Goal: Task Accomplishment & Management: Complete application form

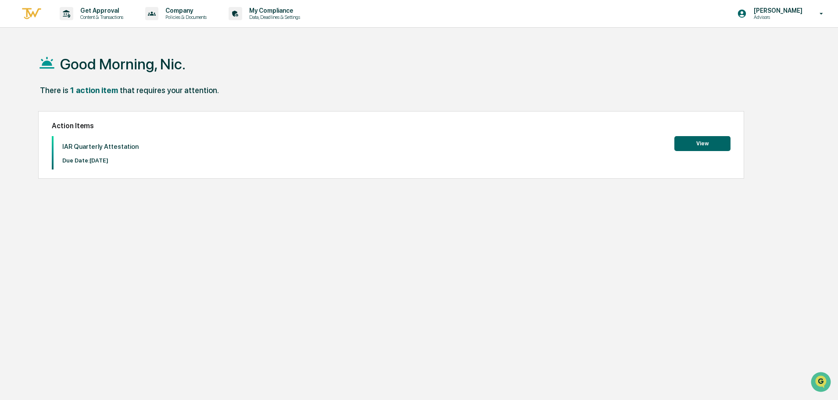
click at [711, 148] on button "View" at bounding box center [702, 143] width 56 height 15
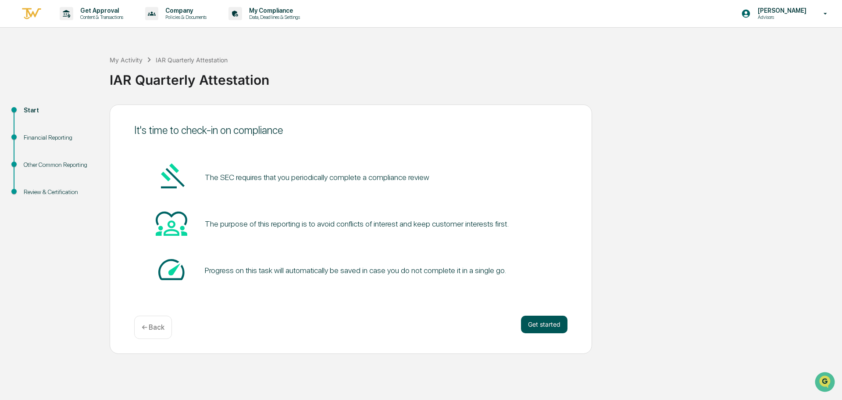
drag, startPoint x: 542, startPoint y: 322, endPoint x: 540, endPoint y: 318, distance: 5.1
click at [540, 318] on button "Get started" at bounding box center [544, 324] width 47 height 18
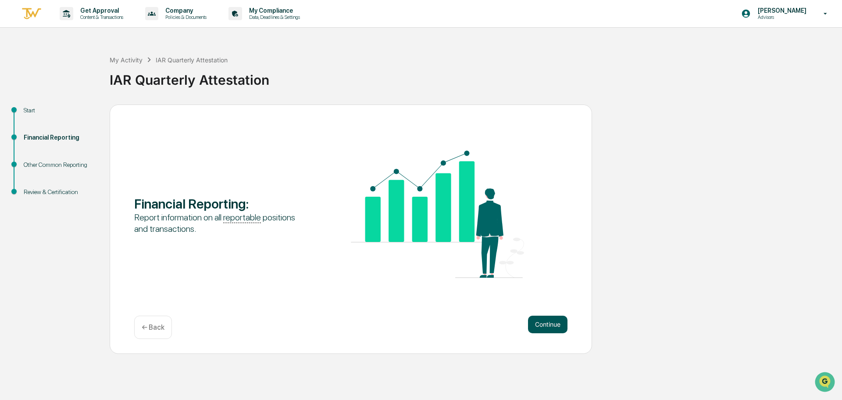
click at [554, 320] on button "Continue" at bounding box center [547, 324] width 39 height 18
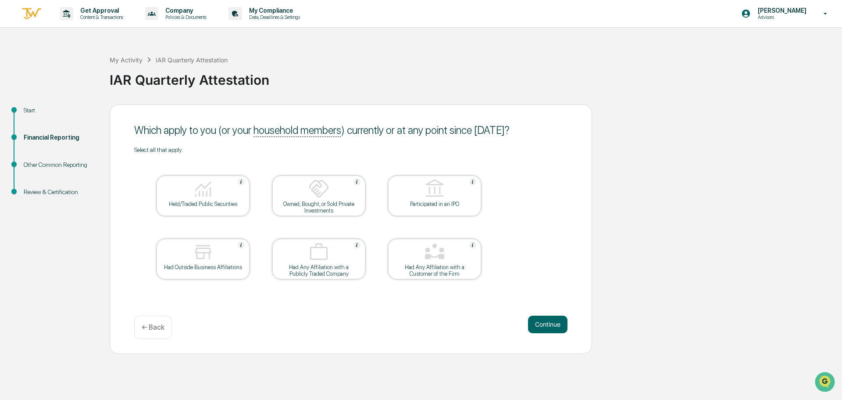
click at [200, 193] on img at bounding box center [203, 188] width 21 height 21
click at [553, 322] on button "Continue" at bounding box center [547, 324] width 39 height 18
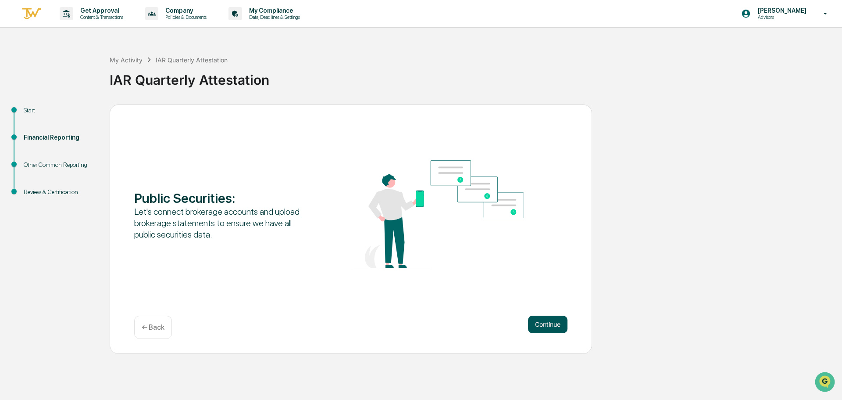
click at [552, 325] on button "Continue" at bounding box center [547, 324] width 39 height 18
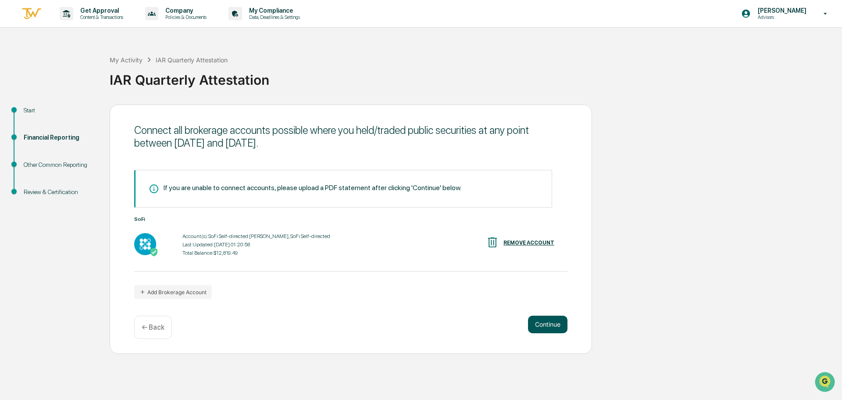
click at [546, 324] on button "Continue" at bounding box center [547, 324] width 39 height 18
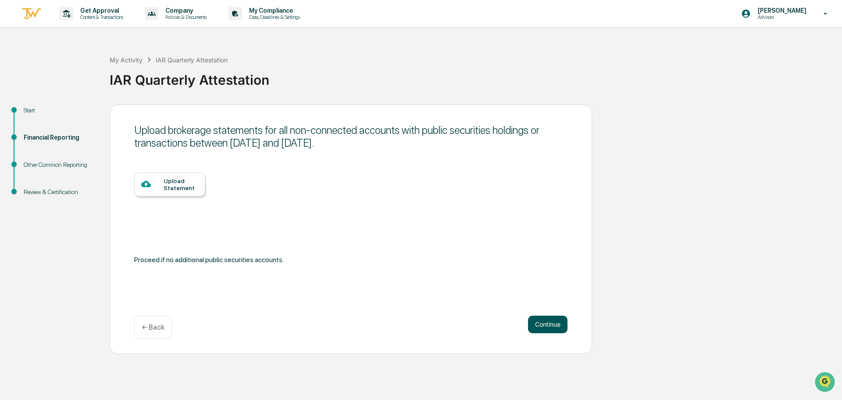
click at [549, 325] on button "Continue" at bounding box center [547, 324] width 39 height 18
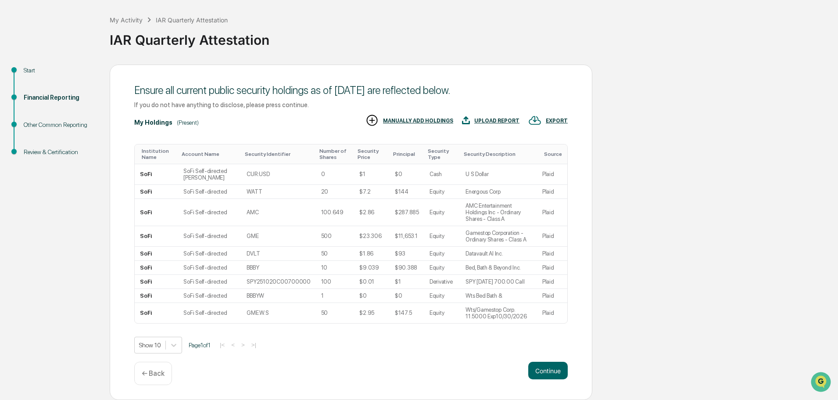
scroll to position [73, 0]
click at [555, 370] on button "Continue" at bounding box center [547, 371] width 39 height 18
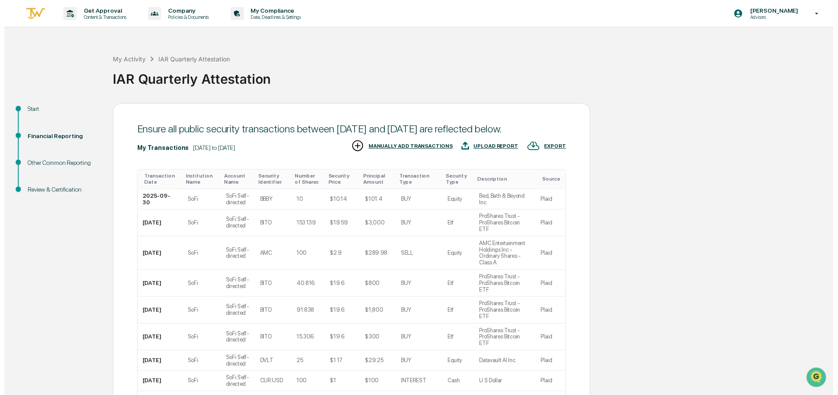
scroll to position [93, 0]
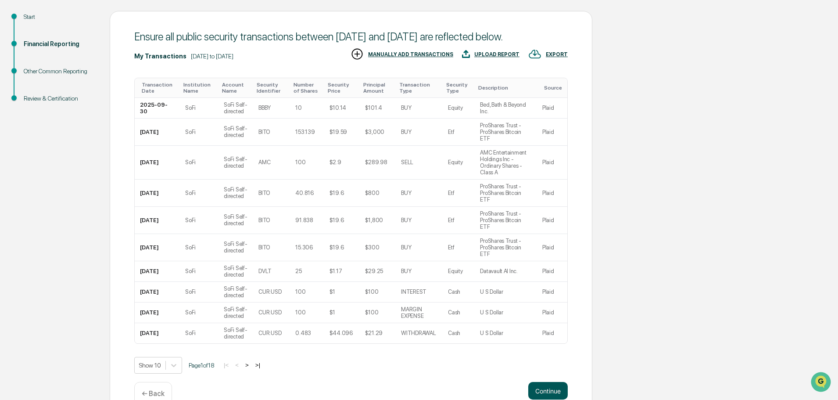
click at [549, 382] on button "Continue" at bounding box center [547, 391] width 39 height 18
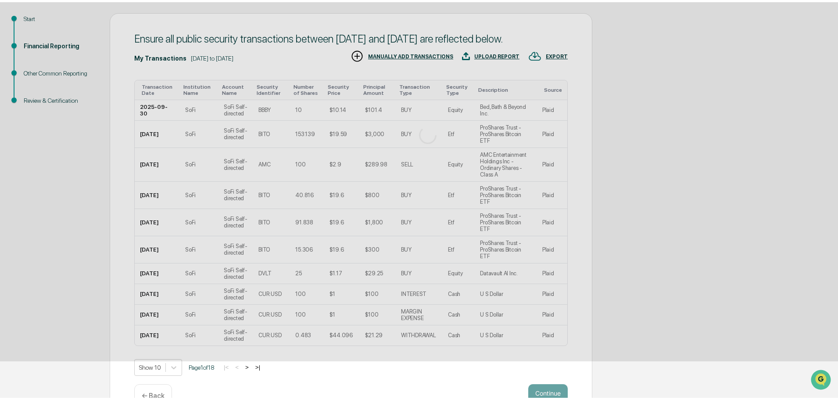
scroll to position [0, 0]
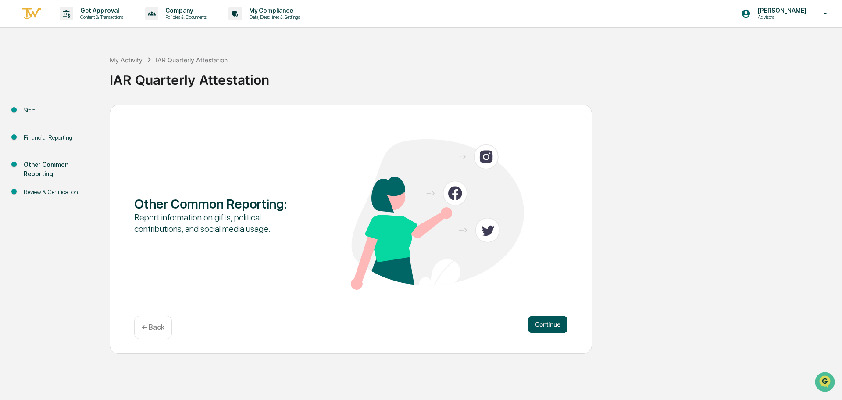
click at [545, 316] on button "Continue" at bounding box center [547, 324] width 39 height 18
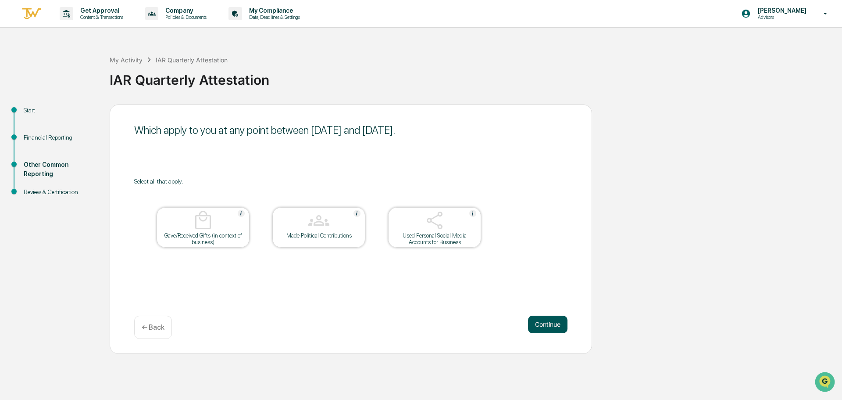
click at [556, 324] on button "Continue" at bounding box center [547, 324] width 39 height 18
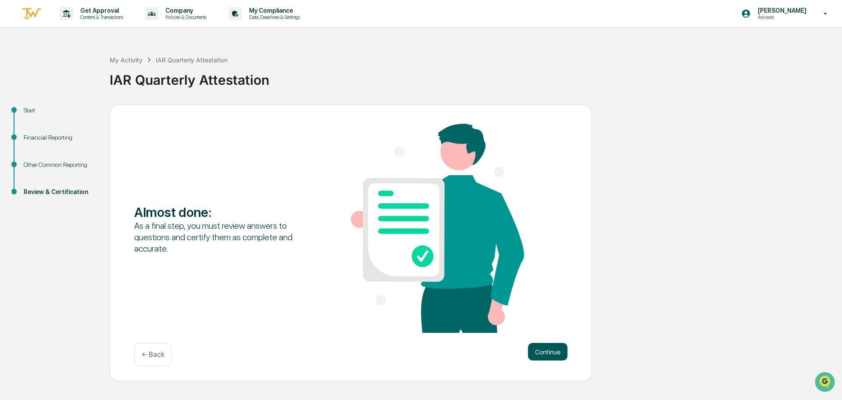
click at [542, 344] on button "Continue" at bounding box center [547, 352] width 39 height 18
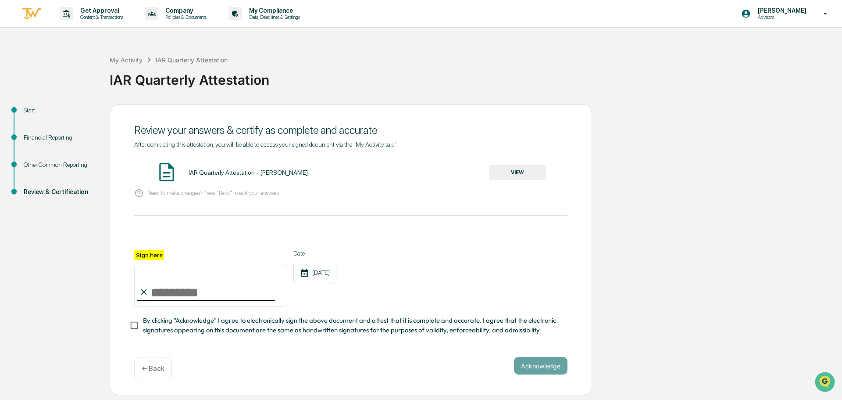
click at [128, 329] on div "Review your answers & certify as complete and accurate After completing this at…" at bounding box center [351, 249] width 483 height 291
click at [151, 292] on input "Sign here" at bounding box center [210, 286] width 153 height 42
type input "**********"
click at [547, 367] on button "Acknowledge" at bounding box center [541, 366] width 54 height 18
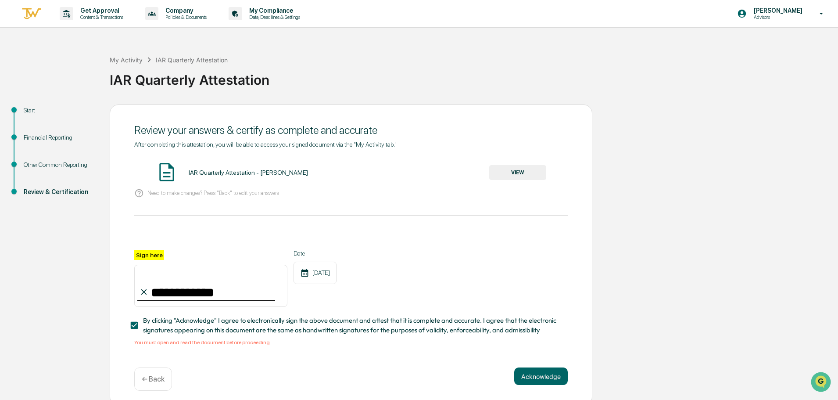
click at [537, 165] on button "VIEW" at bounding box center [517, 172] width 57 height 15
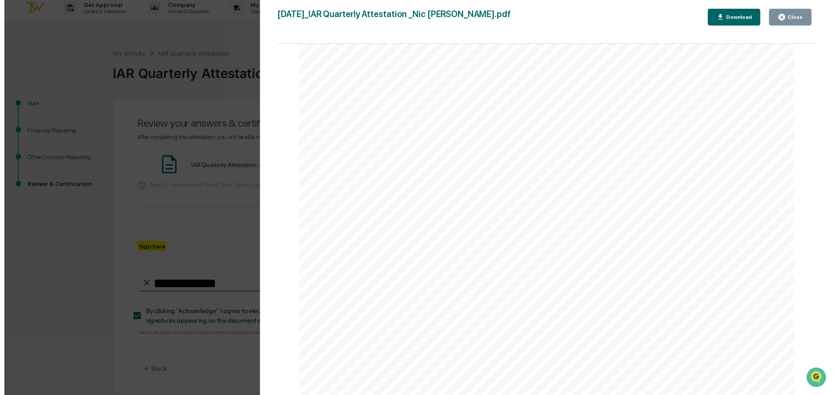
scroll to position [8, 0]
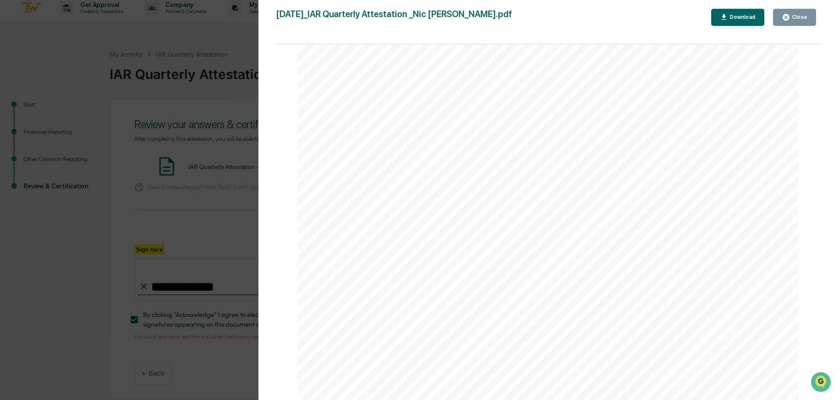
drag, startPoint x: 797, startPoint y: 18, endPoint x: 767, endPoint y: 53, distance: 45.4
click at [797, 18] on div "Close" at bounding box center [798, 17] width 17 height 6
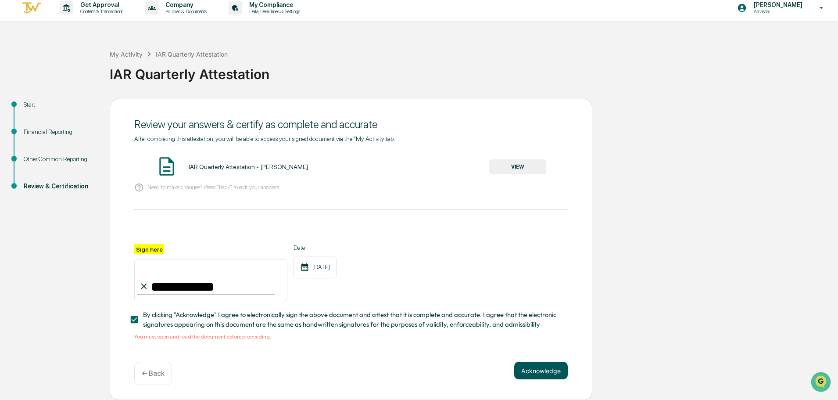
click at [540, 372] on button "Acknowledge" at bounding box center [541, 371] width 54 height 18
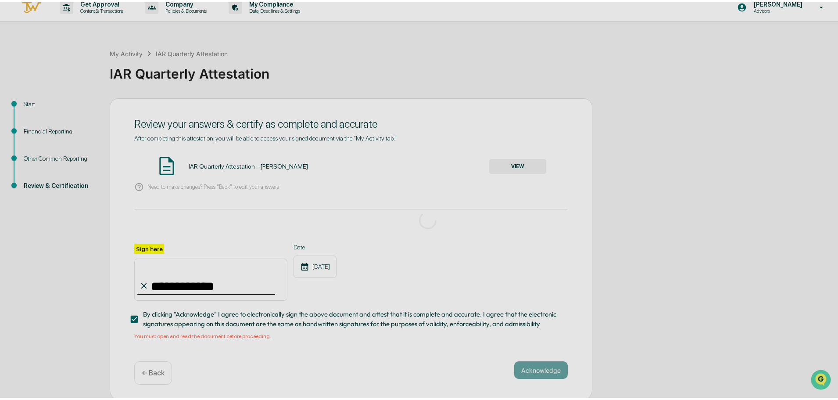
scroll to position [0, 0]
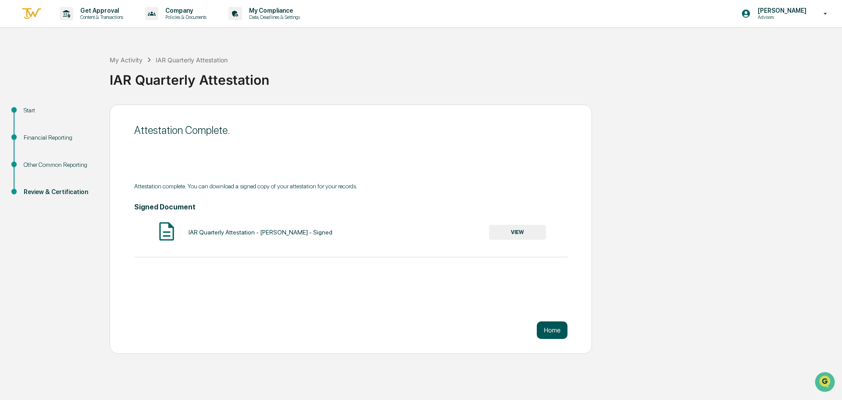
click at [558, 328] on button "Home" at bounding box center [552, 330] width 31 height 18
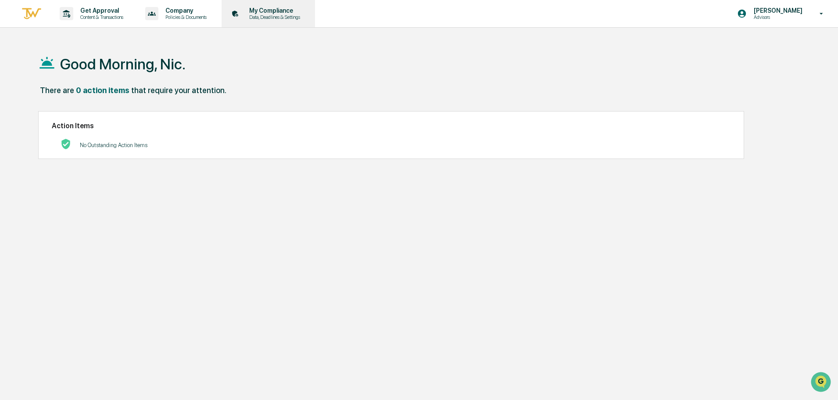
click at [305, 13] on p "My Compliance" at bounding box center [273, 10] width 62 height 7
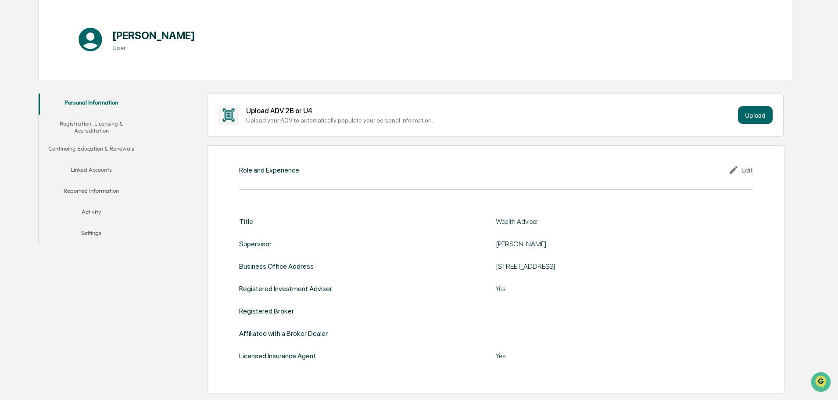
scroll to position [88, 0]
click at [102, 167] on button "Linked Accounts" at bounding box center [91, 170] width 105 height 21
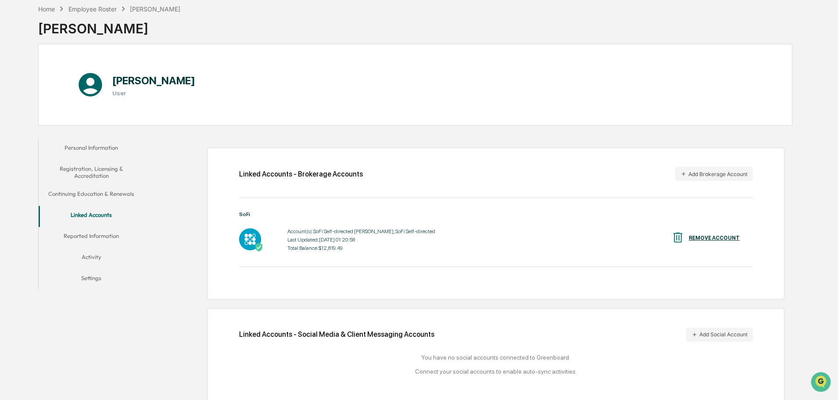
scroll to position [49, 0]
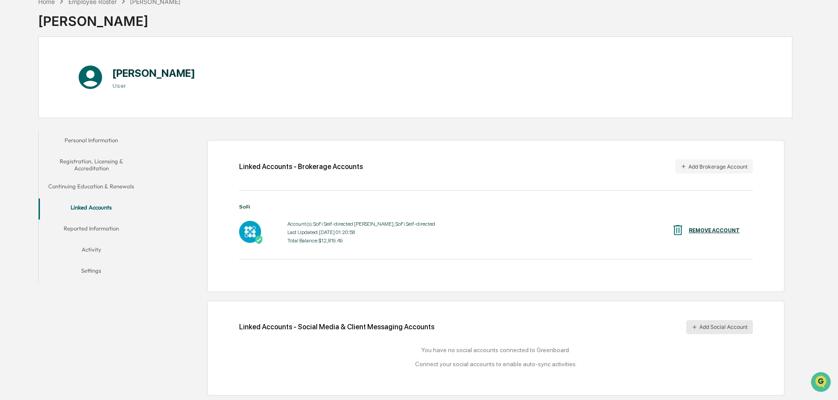
click at [727, 330] on button "Add Social Account" at bounding box center [719, 327] width 67 height 14
click at [719, 322] on button "Add Social Account" at bounding box center [719, 327] width 67 height 14
click at [91, 251] on button "Activity" at bounding box center [91, 250] width 105 height 21
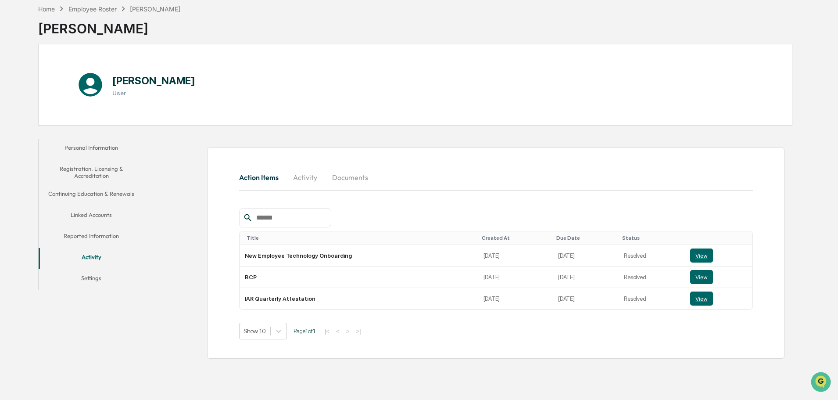
click at [89, 279] on button "Settings" at bounding box center [91, 279] width 105 height 21
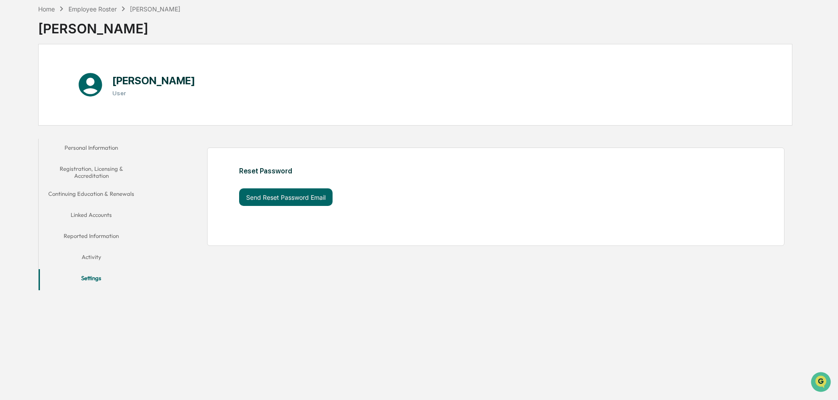
click at [97, 163] on button "Registration, Licensing & Accreditation" at bounding box center [91, 172] width 105 height 25
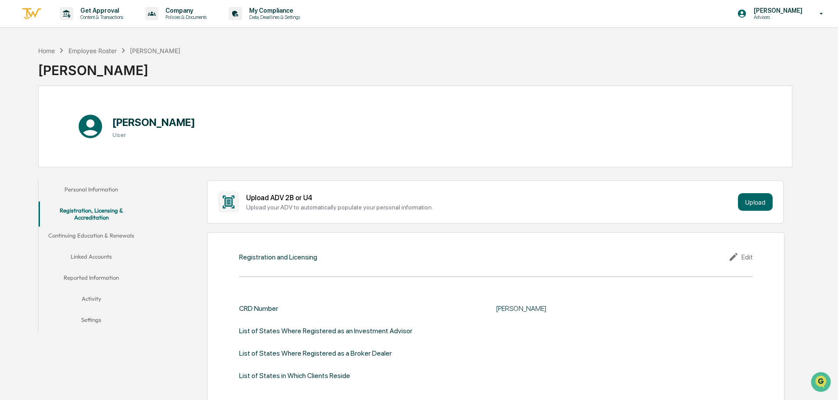
click at [97, 253] on button "Linked Accounts" at bounding box center [91, 257] width 105 height 21
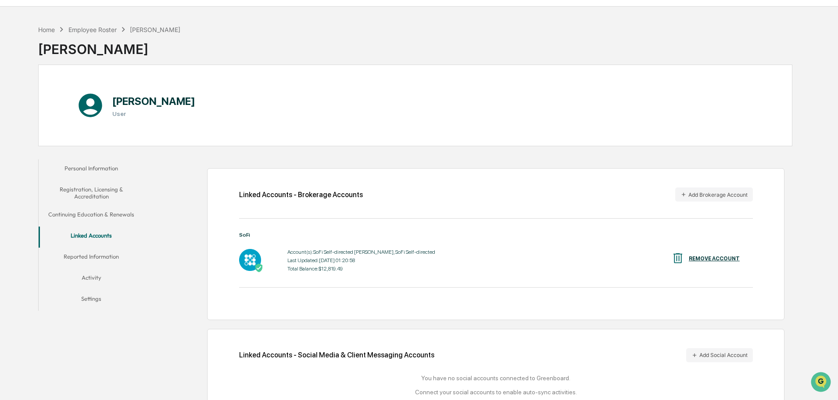
scroll to position [49, 0]
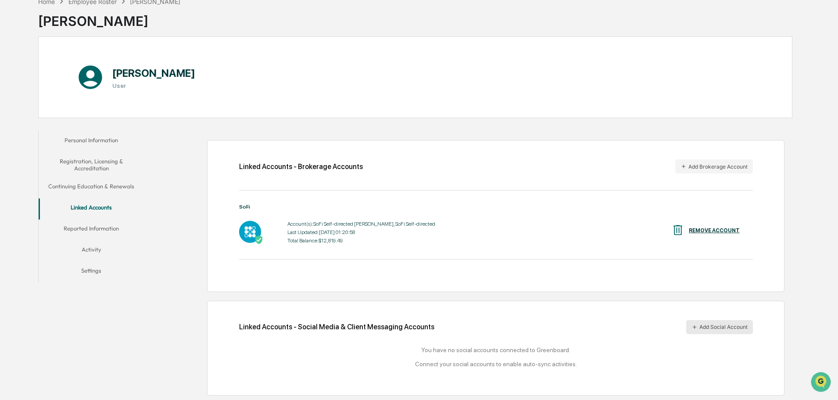
click at [713, 327] on button "Add Social Account" at bounding box center [719, 327] width 67 height 14
